Goal: Find contact information: Find contact information

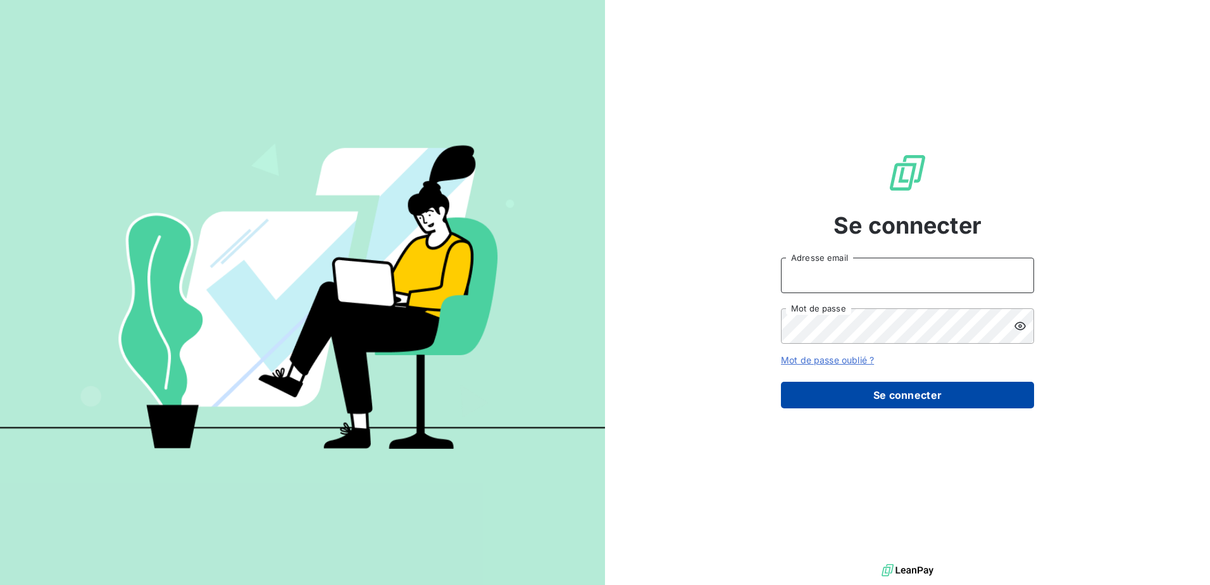
type input "[EMAIL_ADDRESS][DOMAIN_NAME]"
drag, startPoint x: 923, startPoint y: 400, endPoint x: 817, endPoint y: 393, distance: 106.5
click at [923, 401] on button "Se connecter" at bounding box center [907, 394] width 253 height 27
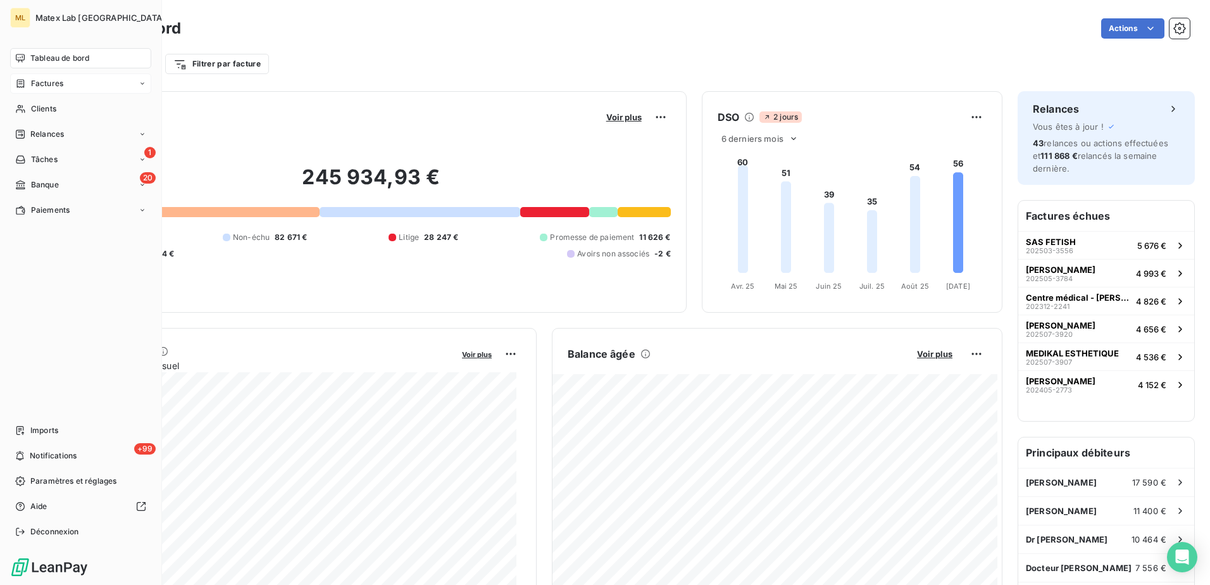
click at [40, 83] on span "Factures" at bounding box center [47, 83] width 32 height 11
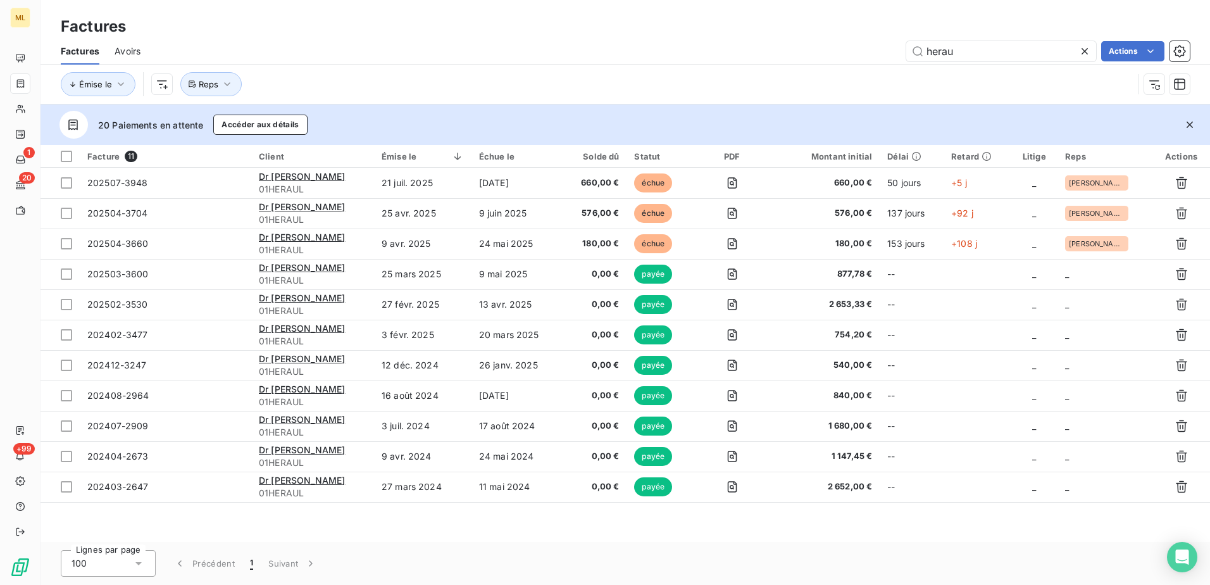
drag, startPoint x: 972, startPoint y: 46, endPoint x: 896, endPoint y: 46, distance: 75.3
click at [896, 46] on div "herau Actions" at bounding box center [673, 51] width 1034 height 20
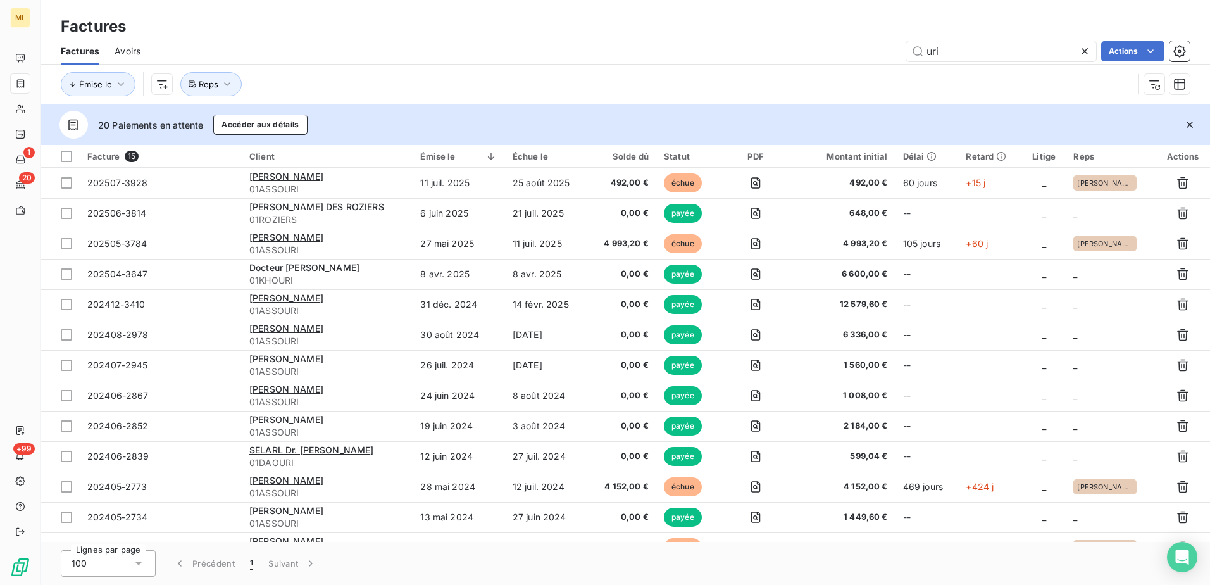
type input "uri"
click at [1084, 54] on icon at bounding box center [1084, 51] width 13 height 13
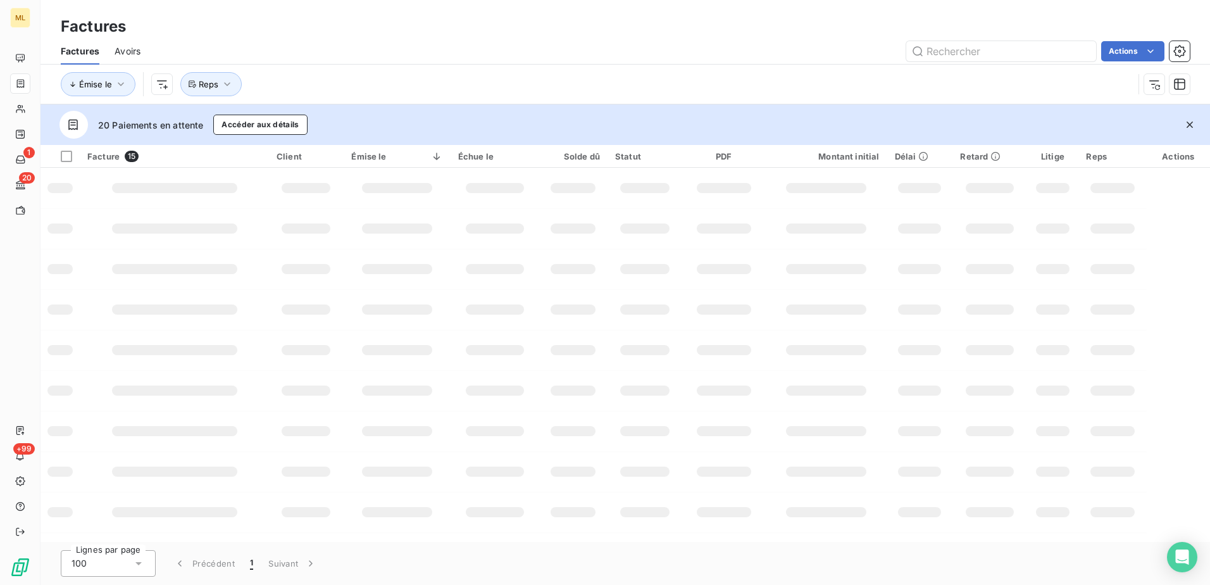
click at [606, 37] on div "Factures" at bounding box center [624, 26] width 1169 height 23
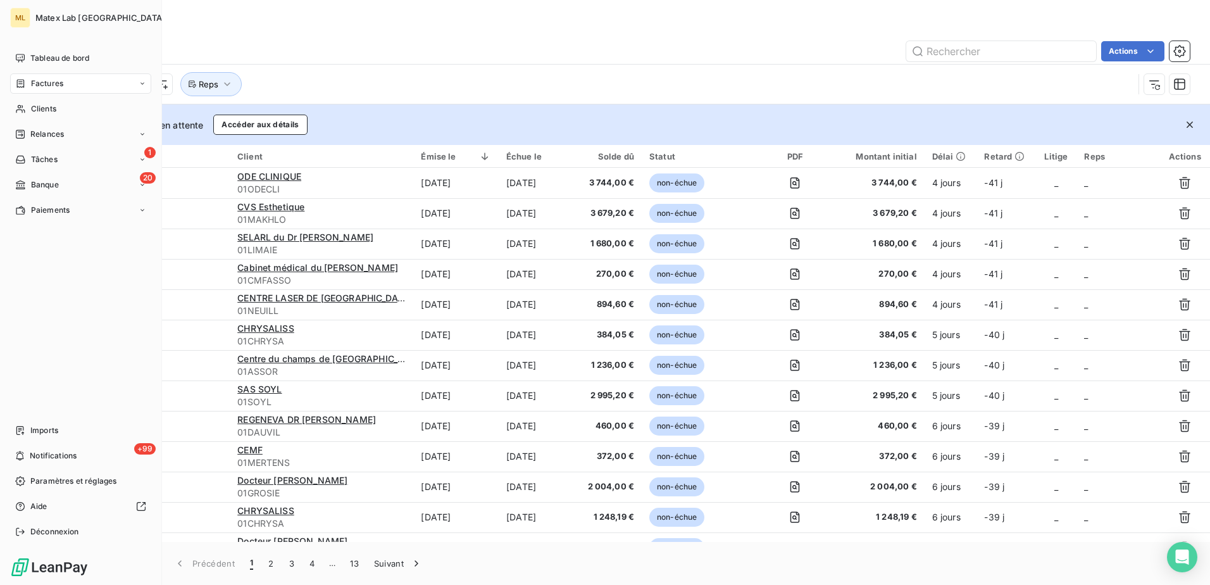
click at [35, 85] on span "Factures" at bounding box center [47, 83] width 32 height 11
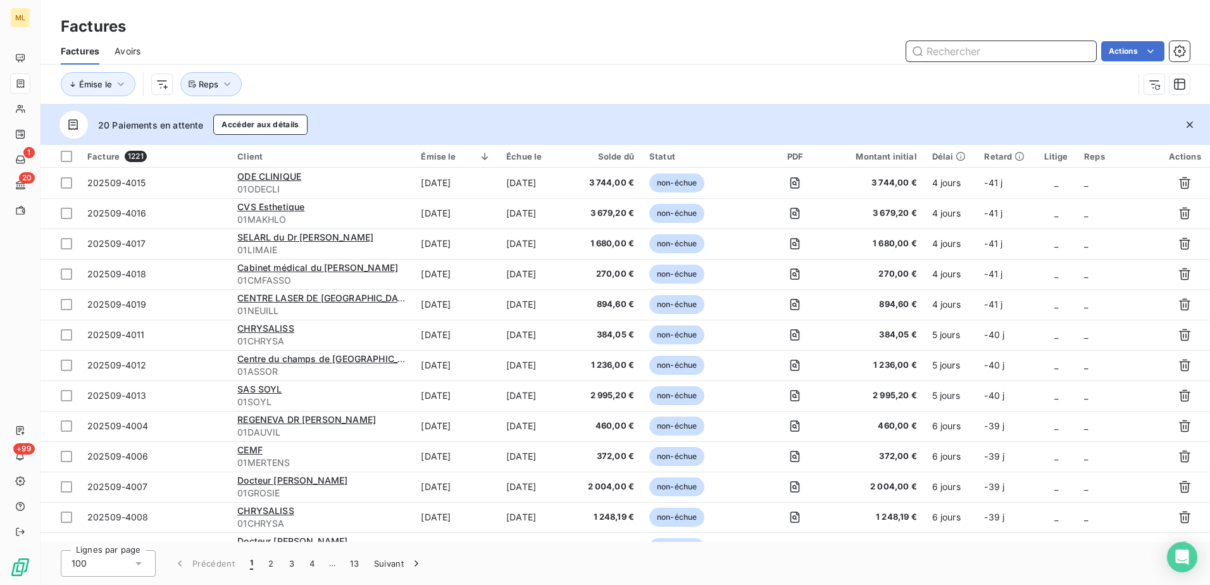
click at [961, 47] on input "text" at bounding box center [1001, 51] width 190 height 20
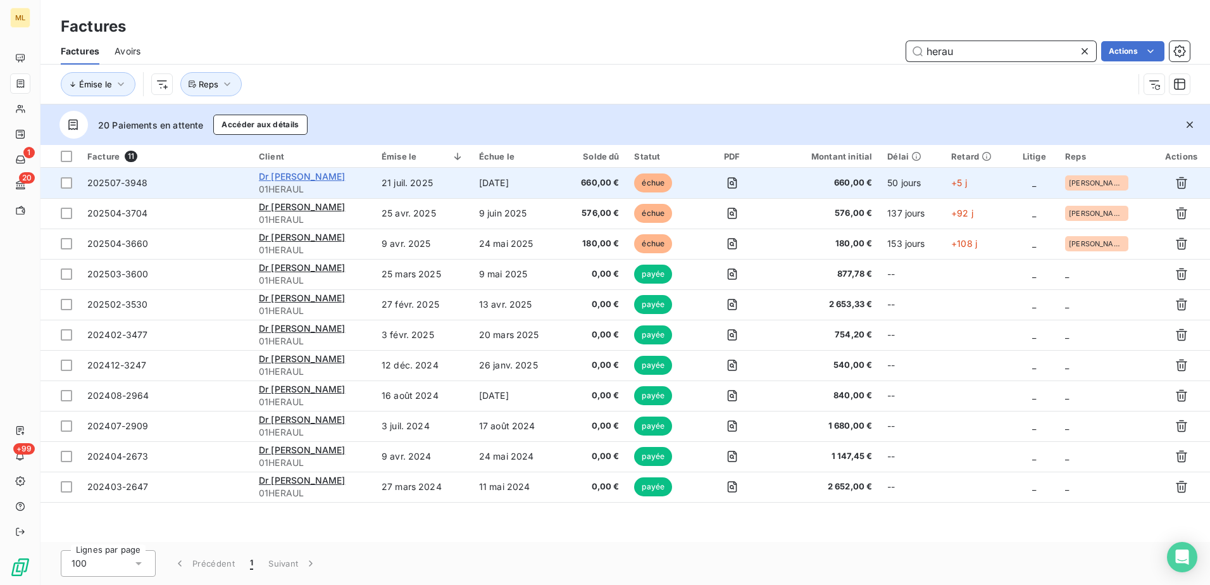
type input "herau"
click at [323, 175] on span "Dr [PERSON_NAME]" at bounding box center [302, 176] width 86 height 11
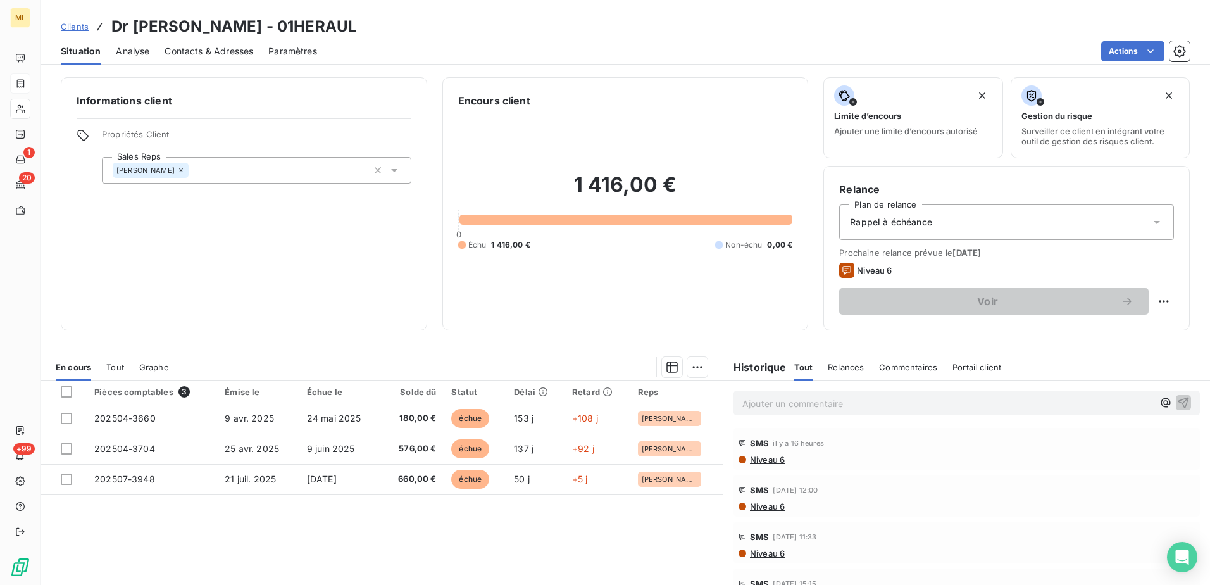
click at [209, 54] on span "Contacts & Adresses" at bounding box center [208, 51] width 89 height 13
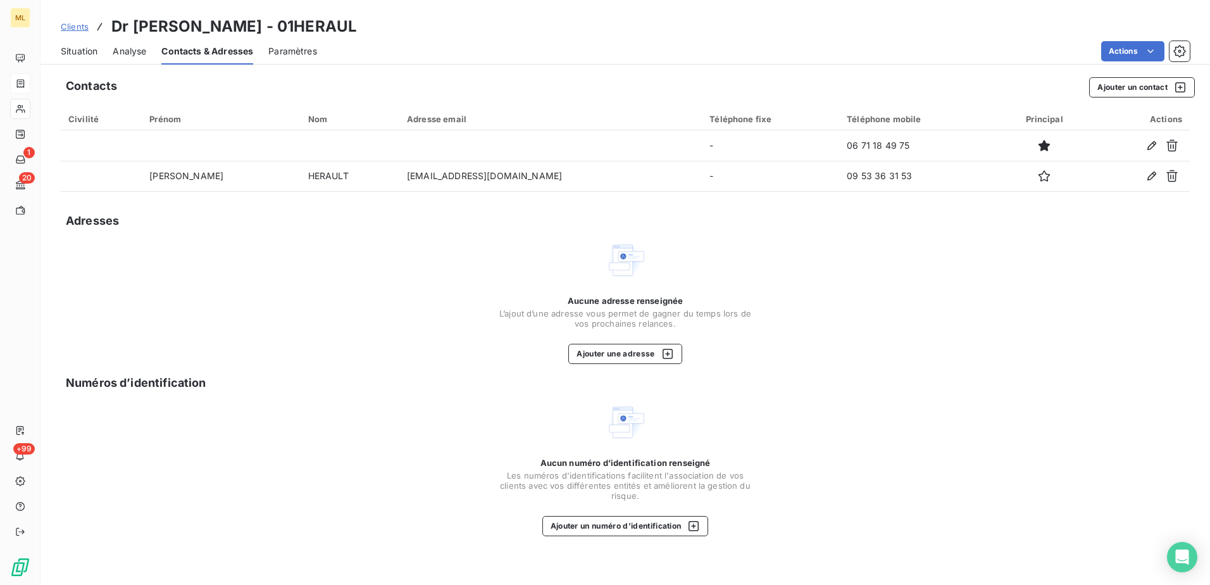
click at [957, 318] on div "Aucune adresse renseignée L’ajout d’une adresse vous permet de gagner du temps …" at bounding box center [625, 302] width 1129 height 124
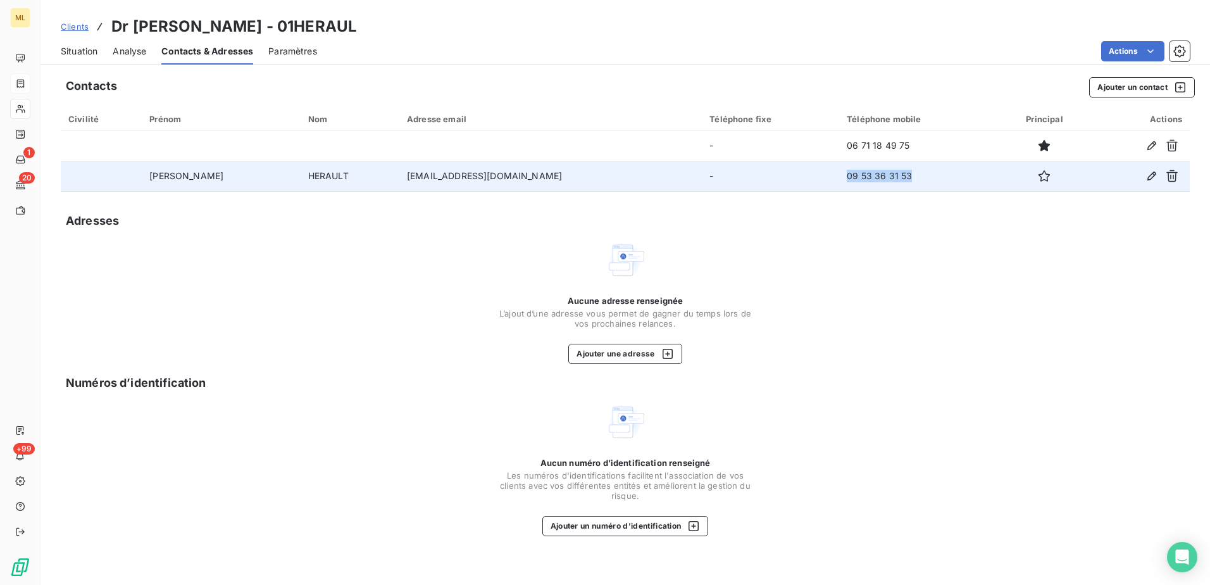
drag, startPoint x: 894, startPoint y: 175, endPoint x: 820, endPoint y: 176, distance: 74.7
click at [839, 176] on td "09 53 36 31 53" at bounding box center [918, 176] width 159 height 30
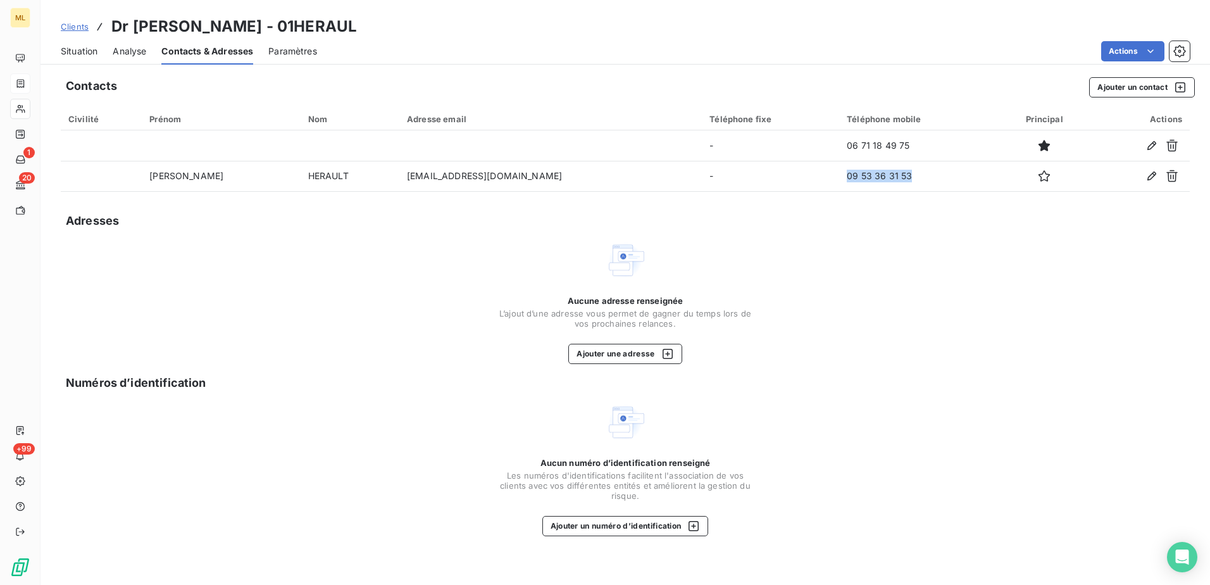
copy td "09 53 36 31 53"
click at [999, 386] on div "Numéros d’identification" at bounding box center [630, 383] width 1129 height 18
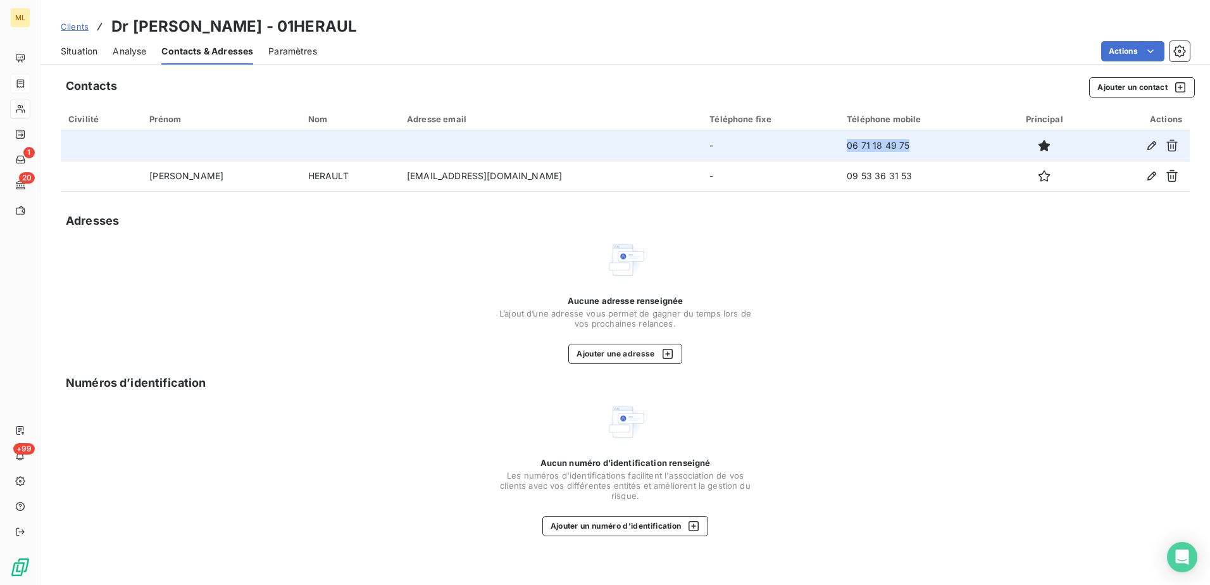
drag, startPoint x: 886, startPoint y: 145, endPoint x: 821, endPoint y: 149, distance: 65.2
click at [839, 149] on td "06 71 18 49 75" at bounding box center [918, 145] width 159 height 30
copy td "06 71 18 49 75"
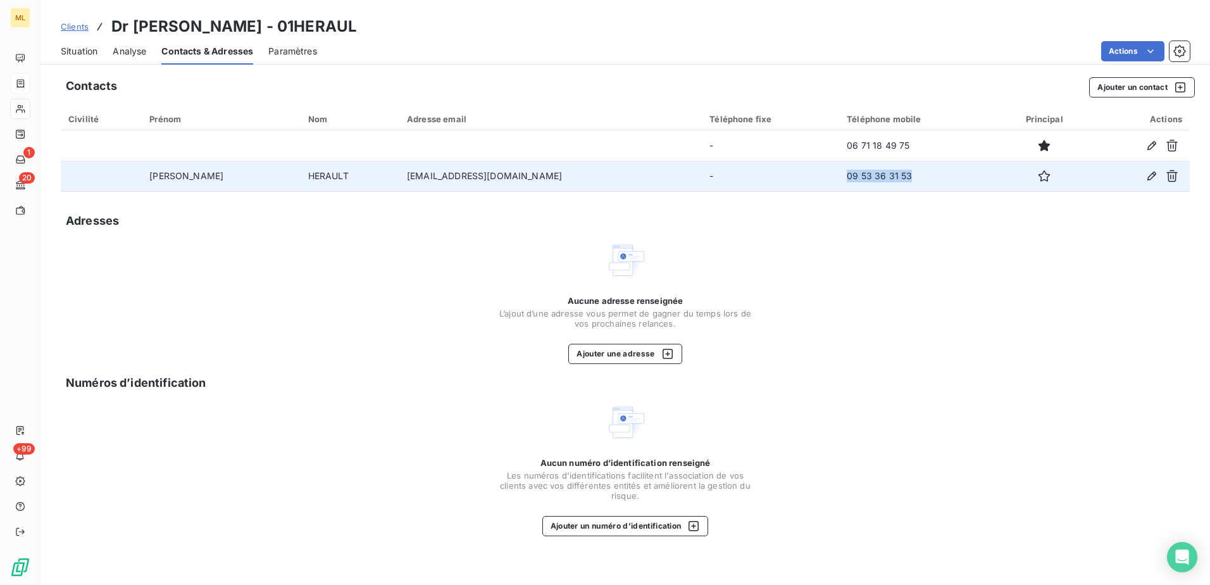
drag, startPoint x: 878, startPoint y: 176, endPoint x: 824, endPoint y: 178, distance: 53.8
click at [839, 178] on td "09 53 36 31 53" at bounding box center [918, 176] width 159 height 30
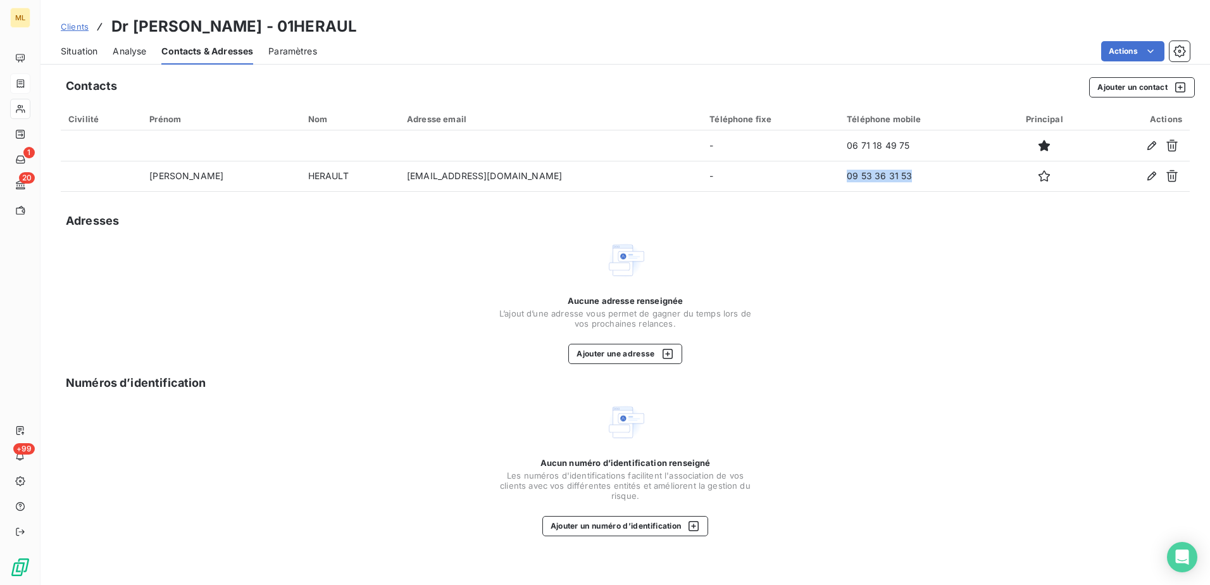
copy td "09 53 36 31 53"
drag, startPoint x: 364, startPoint y: 412, endPoint x: 290, endPoint y: 350, distance: 97.0
click at [364, 412] on div "Aucun numéro d’identification renseigné Les numéros d'identifications faciliten…" at bounding box center [625, 469] width 1129 height 134
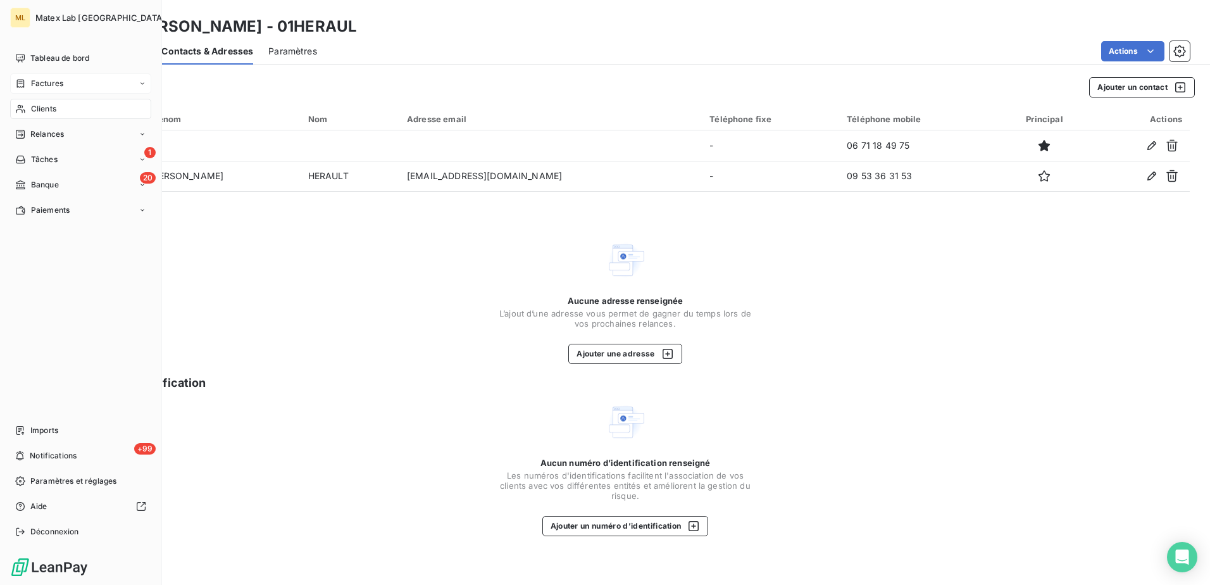
click at [23, 80] on icon at bounding box center [21, 83] width 8 height 8
